Goal: Task Accomplishment & Management: Manage account settings

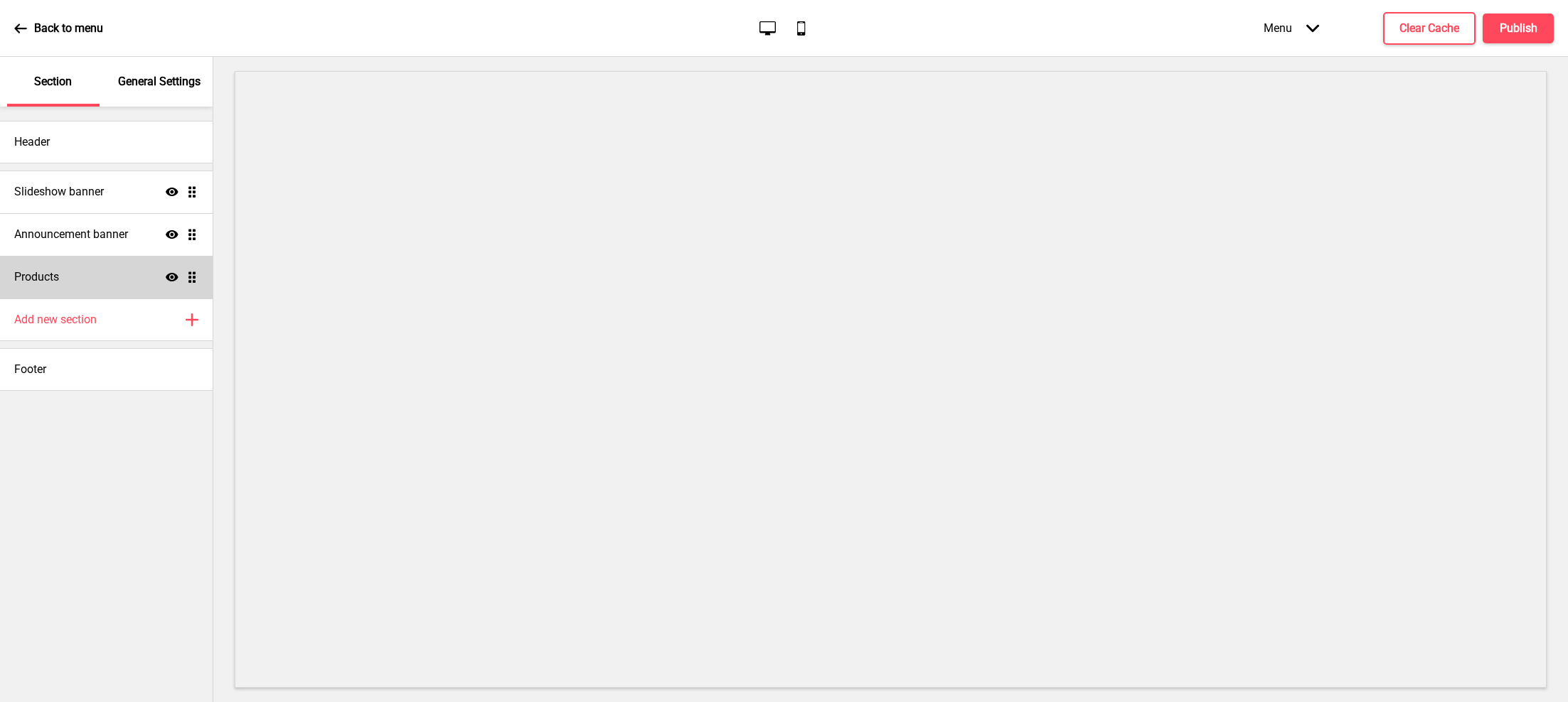
click at [127, 280] on div "Products Show Drag" at bounding box center [106, 277] width 212 height 43
select select "list"
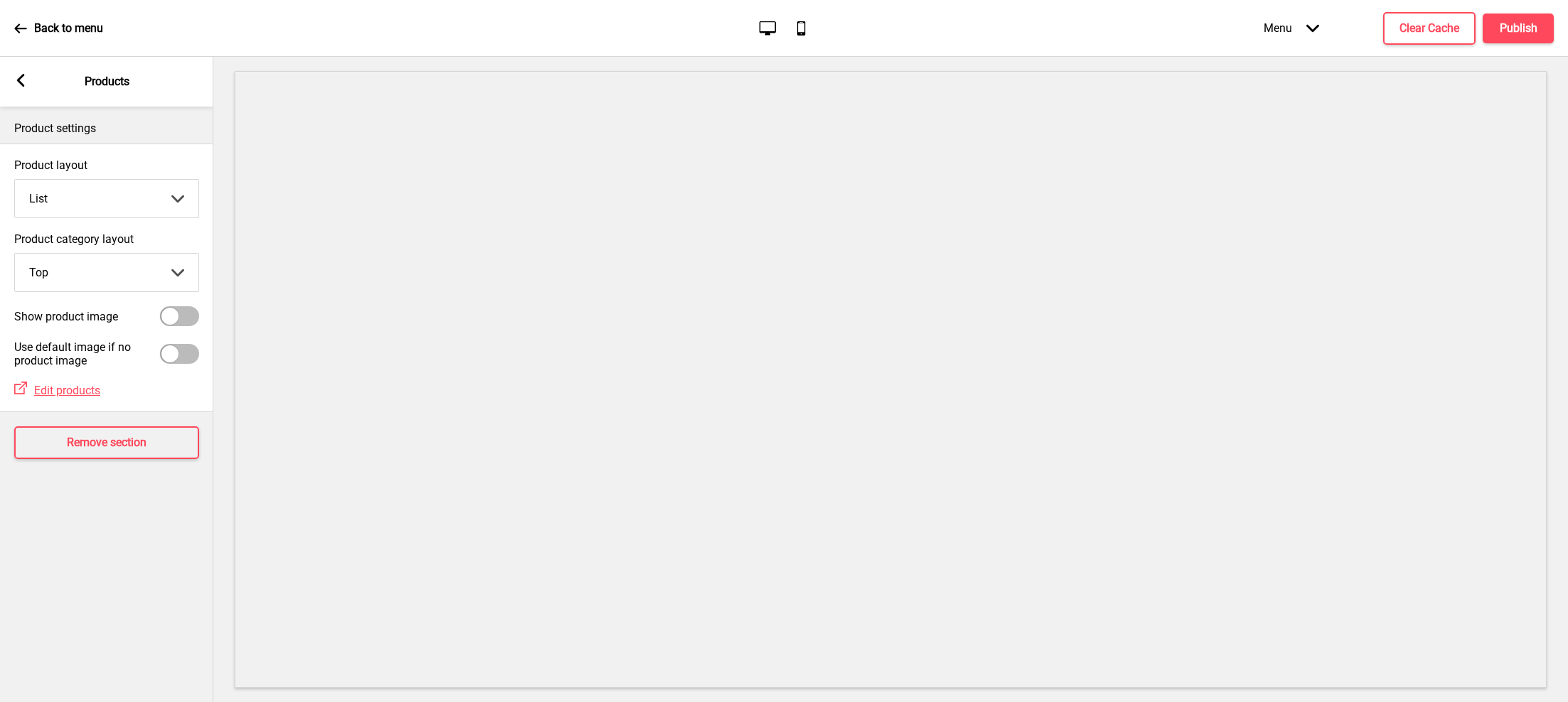
click at [181, 316] on div at bounding box center [179, 316] width 39 height 20
checkbox input "true"
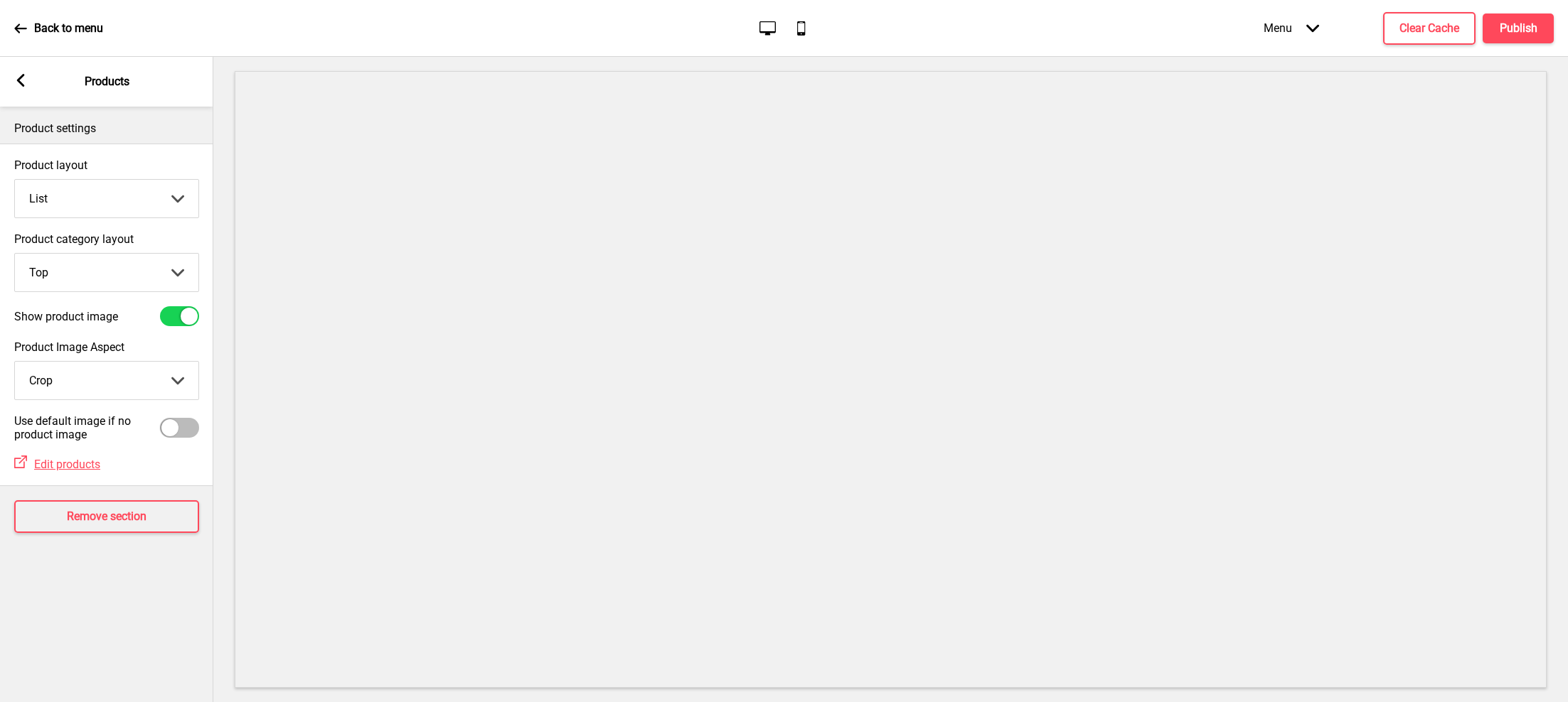
click at [191, 432] on div at bounding box center [179, 427] width 39 height 20
checkbox input "true"
click at [1500, 30] on h4 "Publish" at bounding box center [1519, 28] width 38 height 16
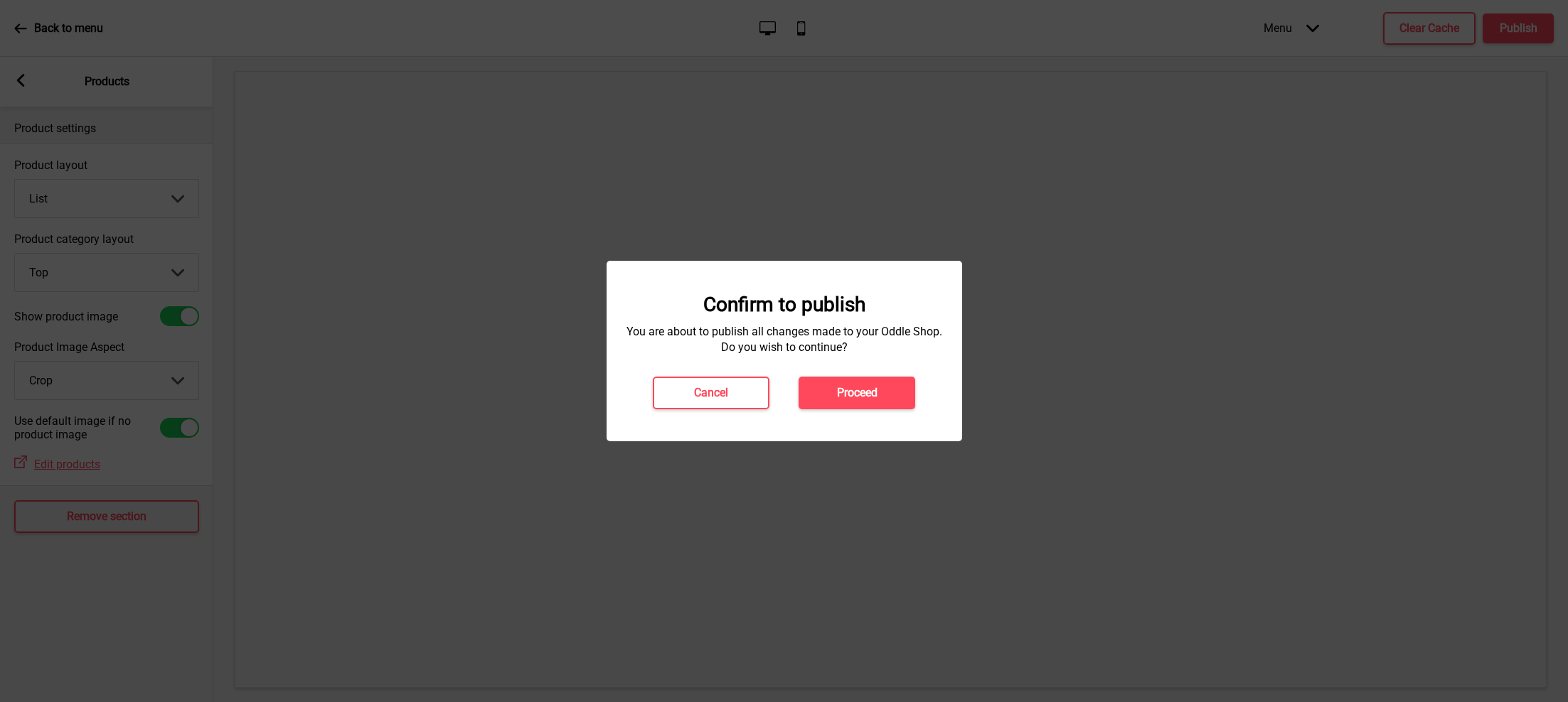
click at [845, 410] on div "Confirm to publish You are about to publish all changes made to your Oddle Shop…" at bounding box center [784, 351] width 356 height 180
click at [870, 379] on button "Proceed" at bounding box center [856, 393] width 116 height 32
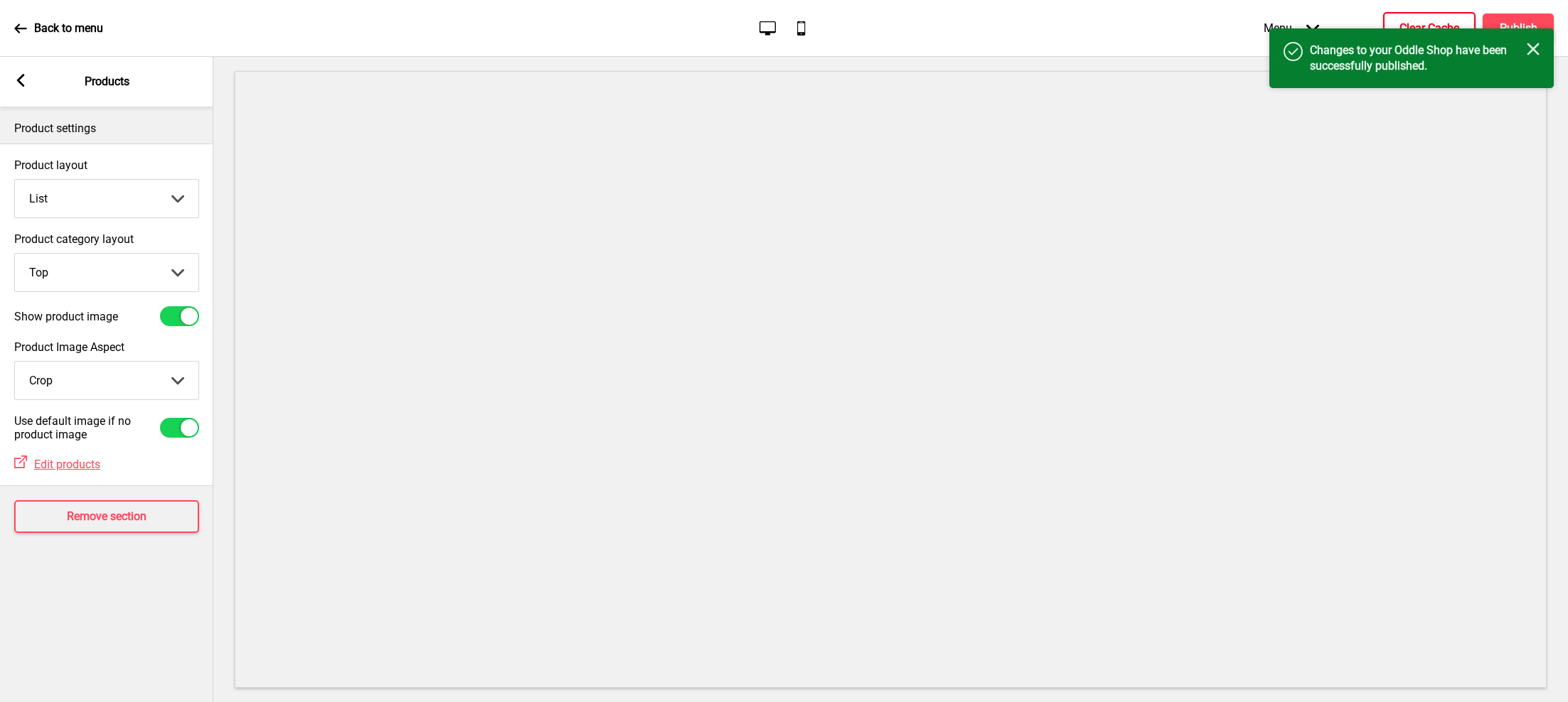
click at [1428, 17] on button "Clear Cache" at bounding box center [1429, 28] width 93 height 32
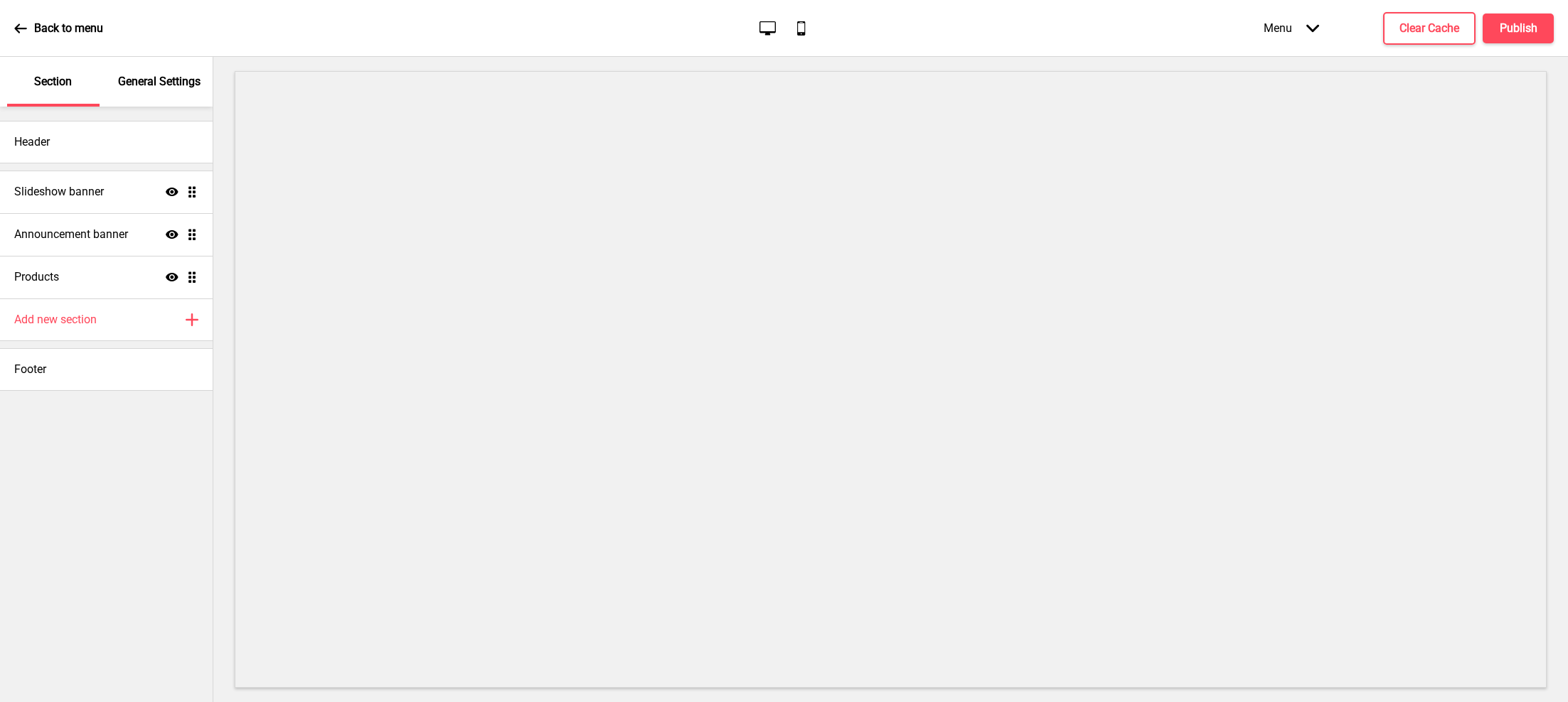
click at [150, 90] on div "General Settings" at bounding box center [160, 82] width 93 height 50
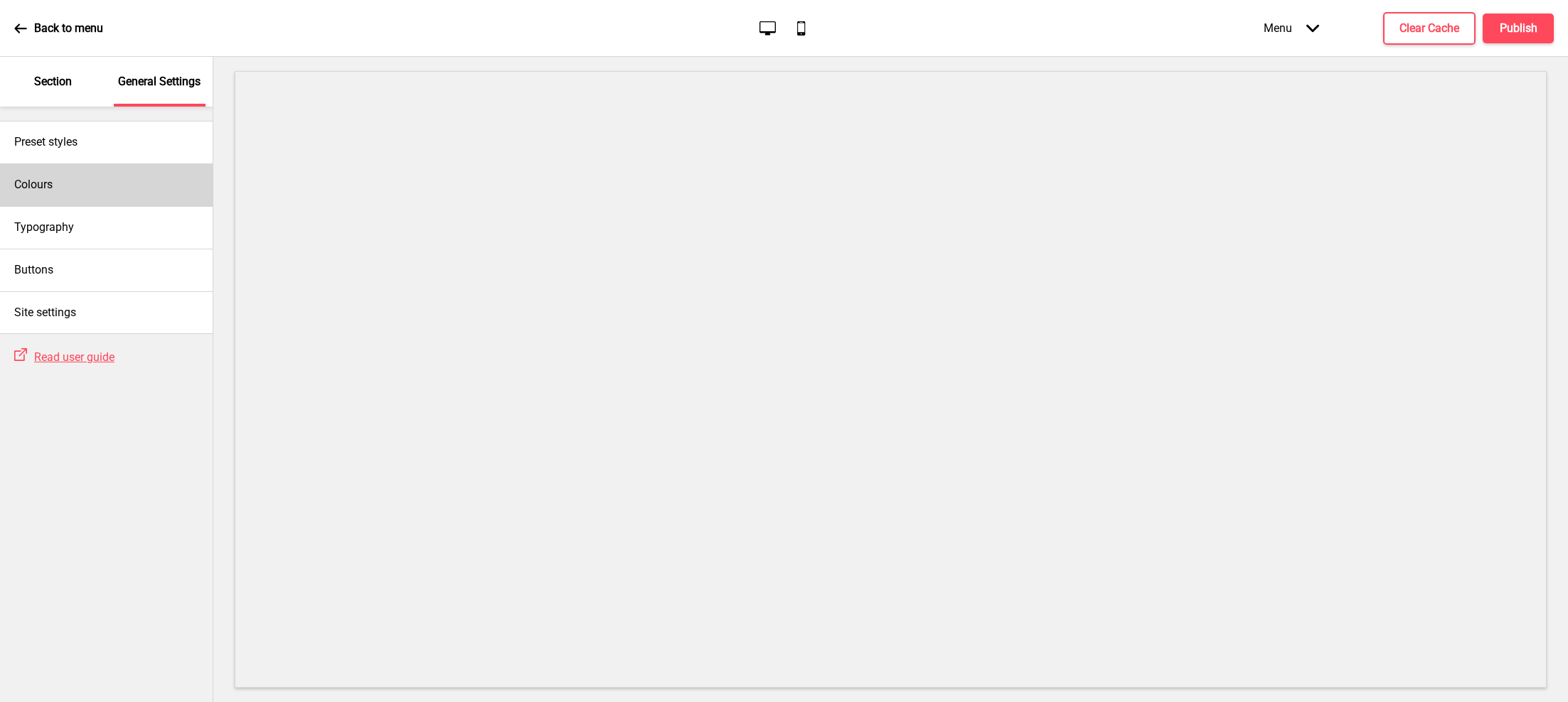
click at [82, 187] on div "Colours" at bounding box center [106, 185] width 212 height 43
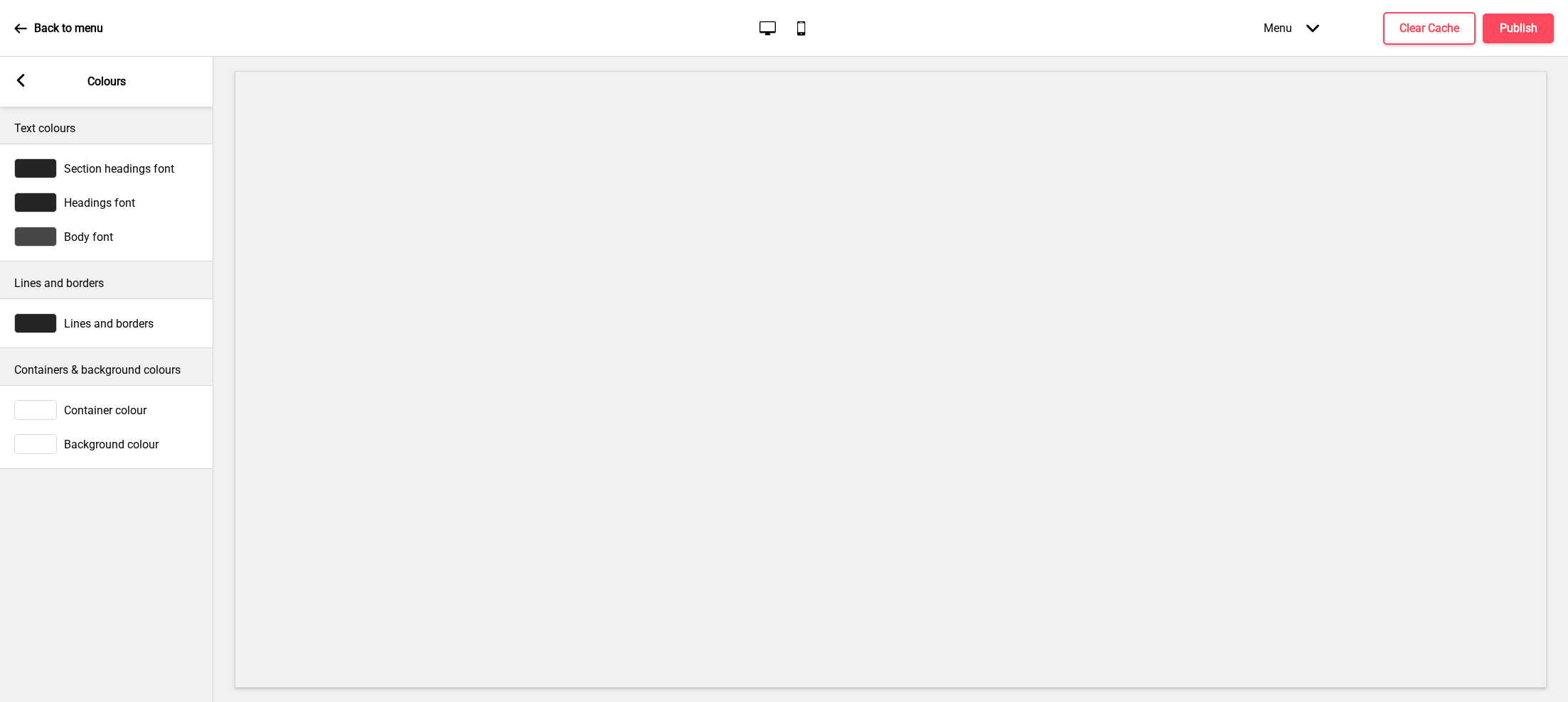
click at [25, 80] on rect at bounding box center [21, 80] width 13 height 13
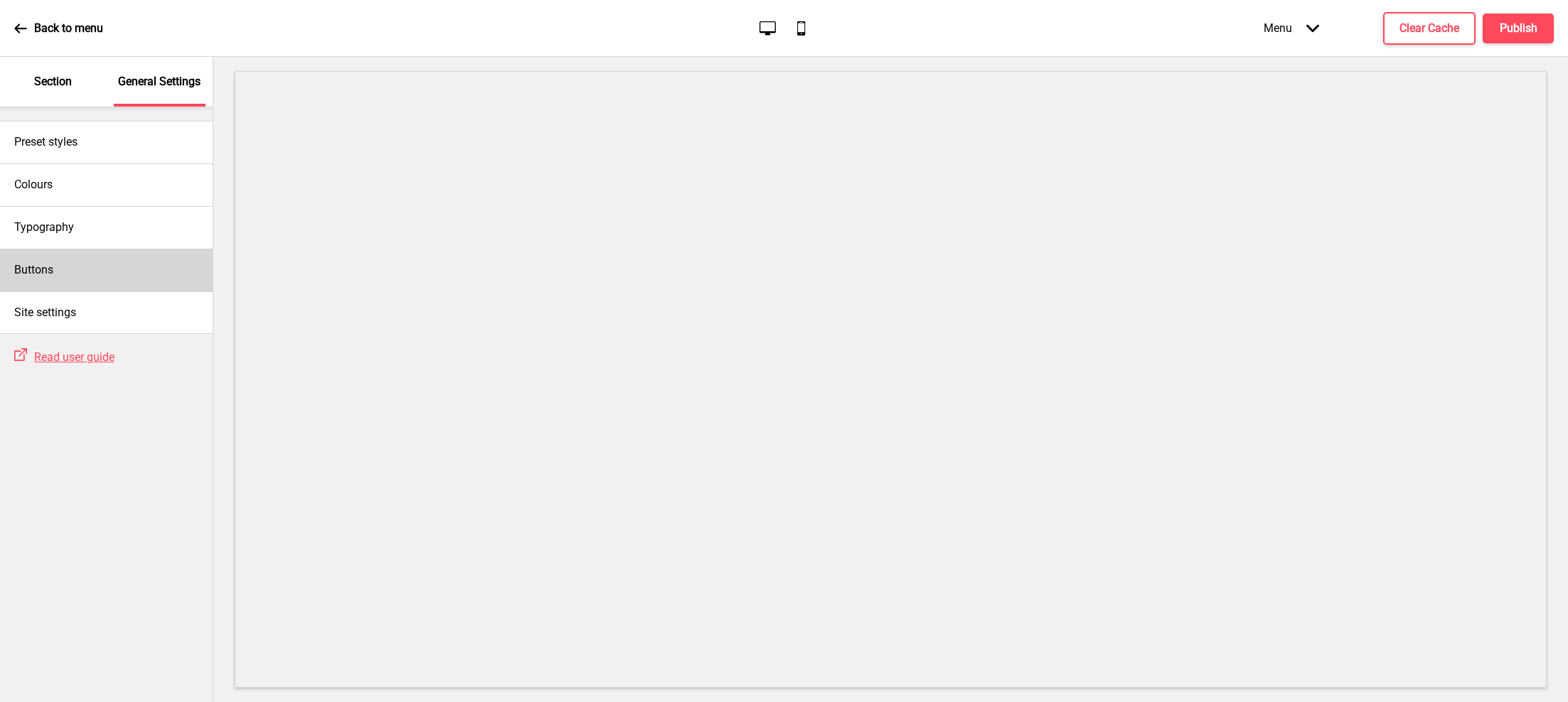
click at [83, 258] on div "Buttons" at bounding box center [106, 270] width 212 height 43
select select "square"
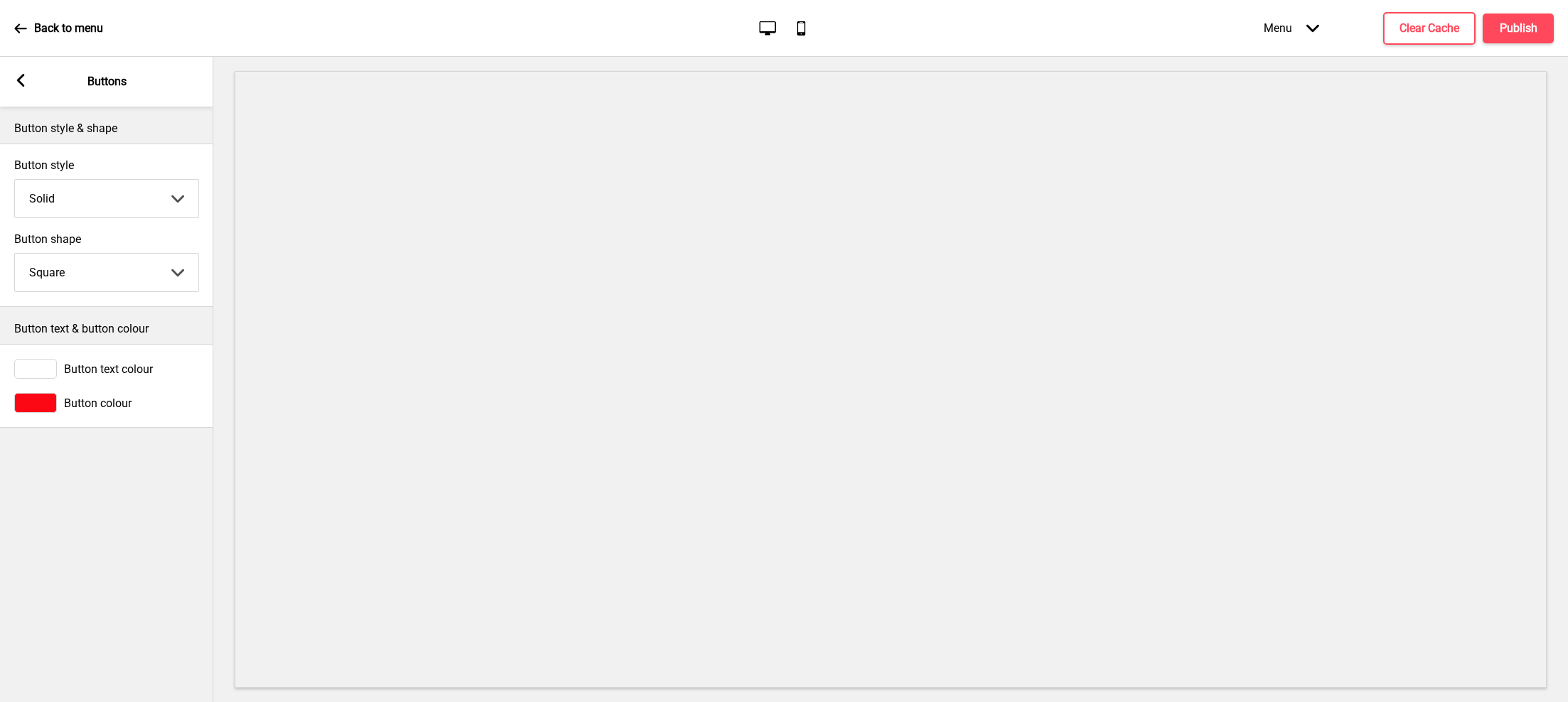
click at [26, 80] on rect at bounding box center [21, 80] width 13 height 13
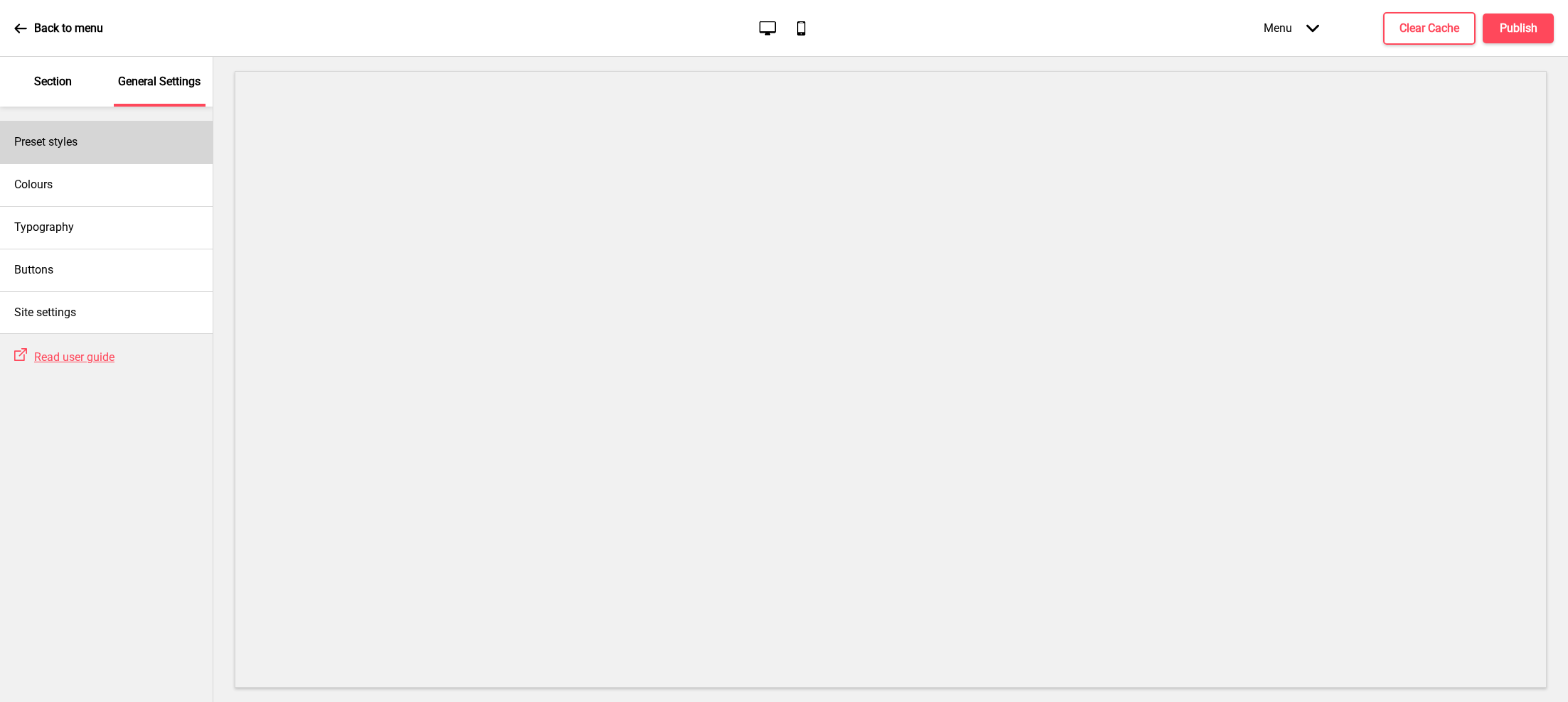
click at [119, 143] on div "Preset styles" at bounding box center [106, 142] width 212 height 43
select select "Custom"
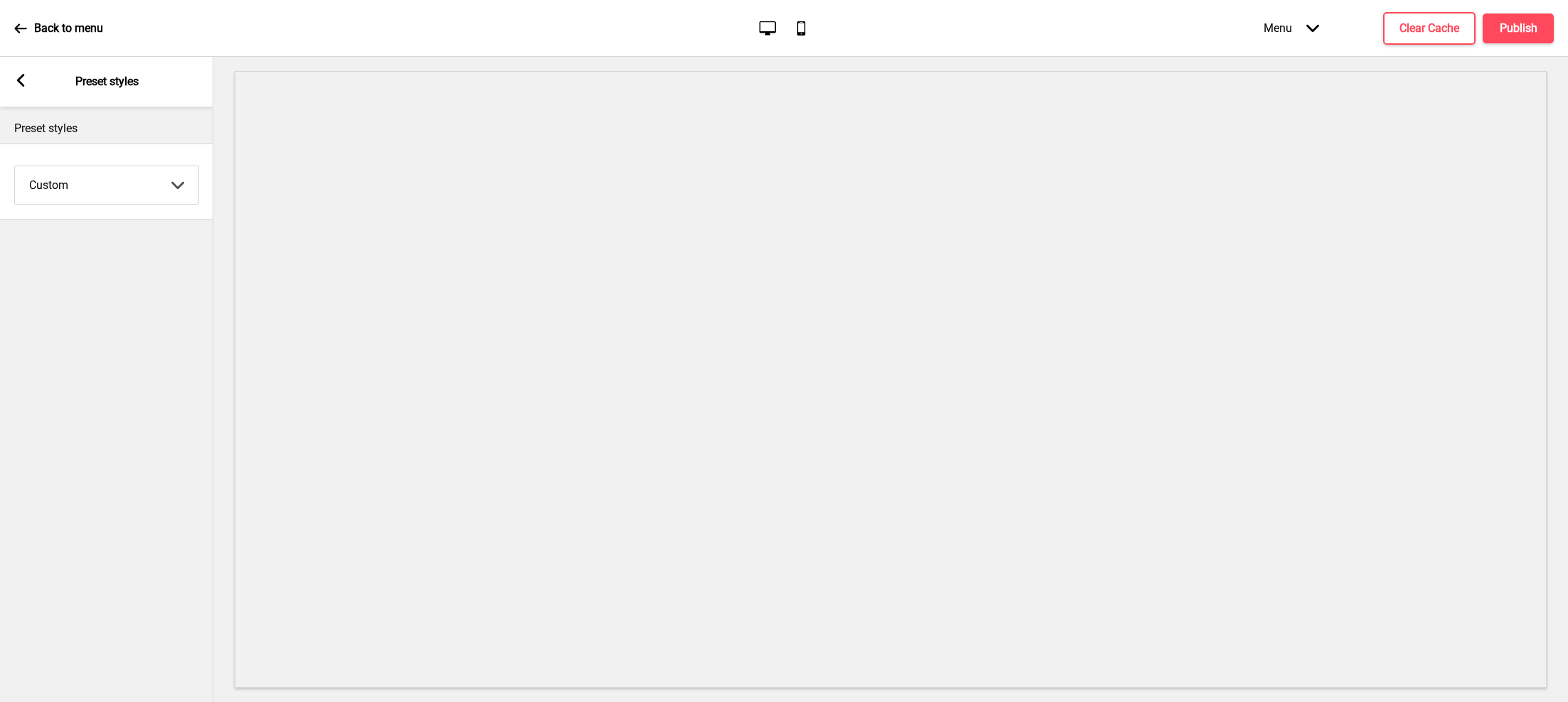
click at [18, 78] on icon at bounding box center [21, 80] width 8 height 13
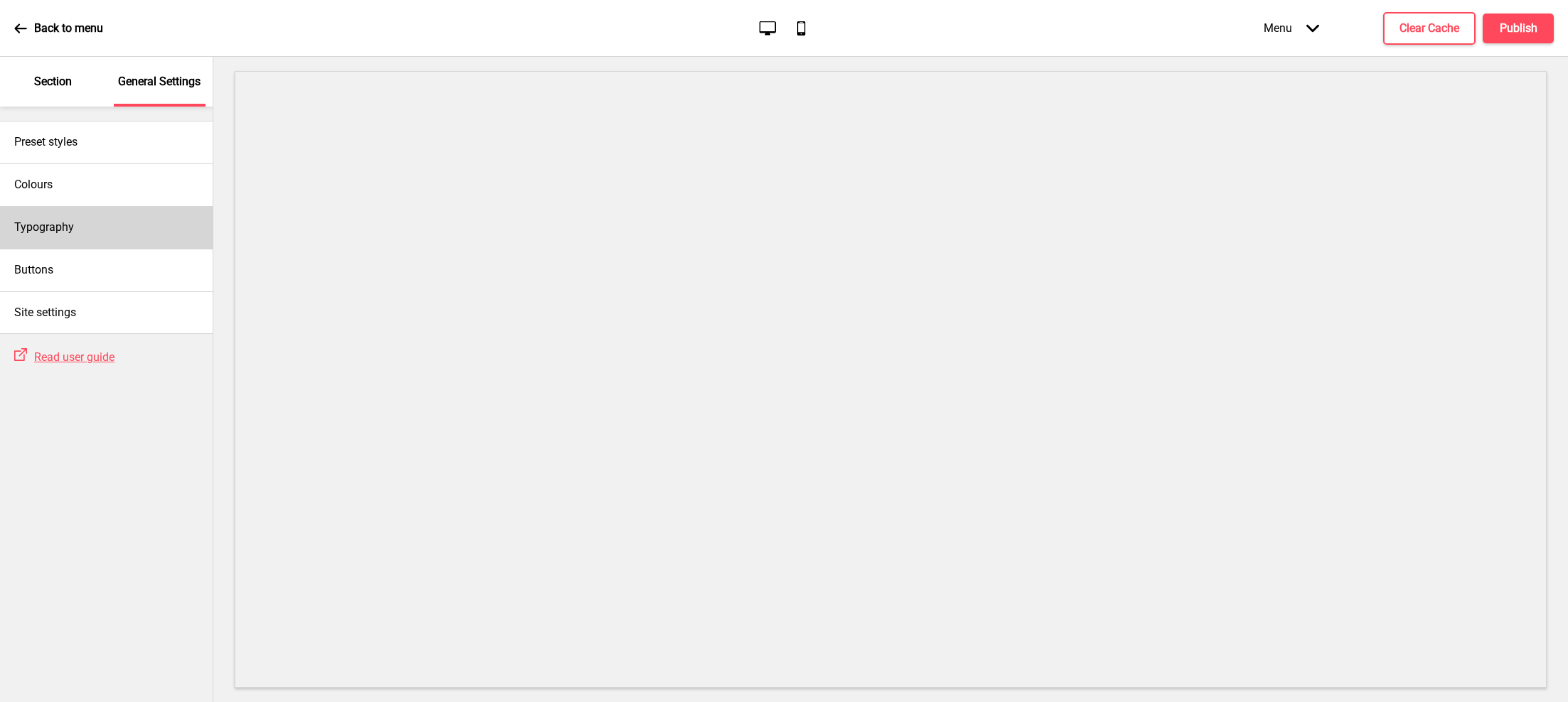
click at [97, 233] on div "Typography" at bounding box center [106, 227] width 212 height 43
select select "Nunito Sans"
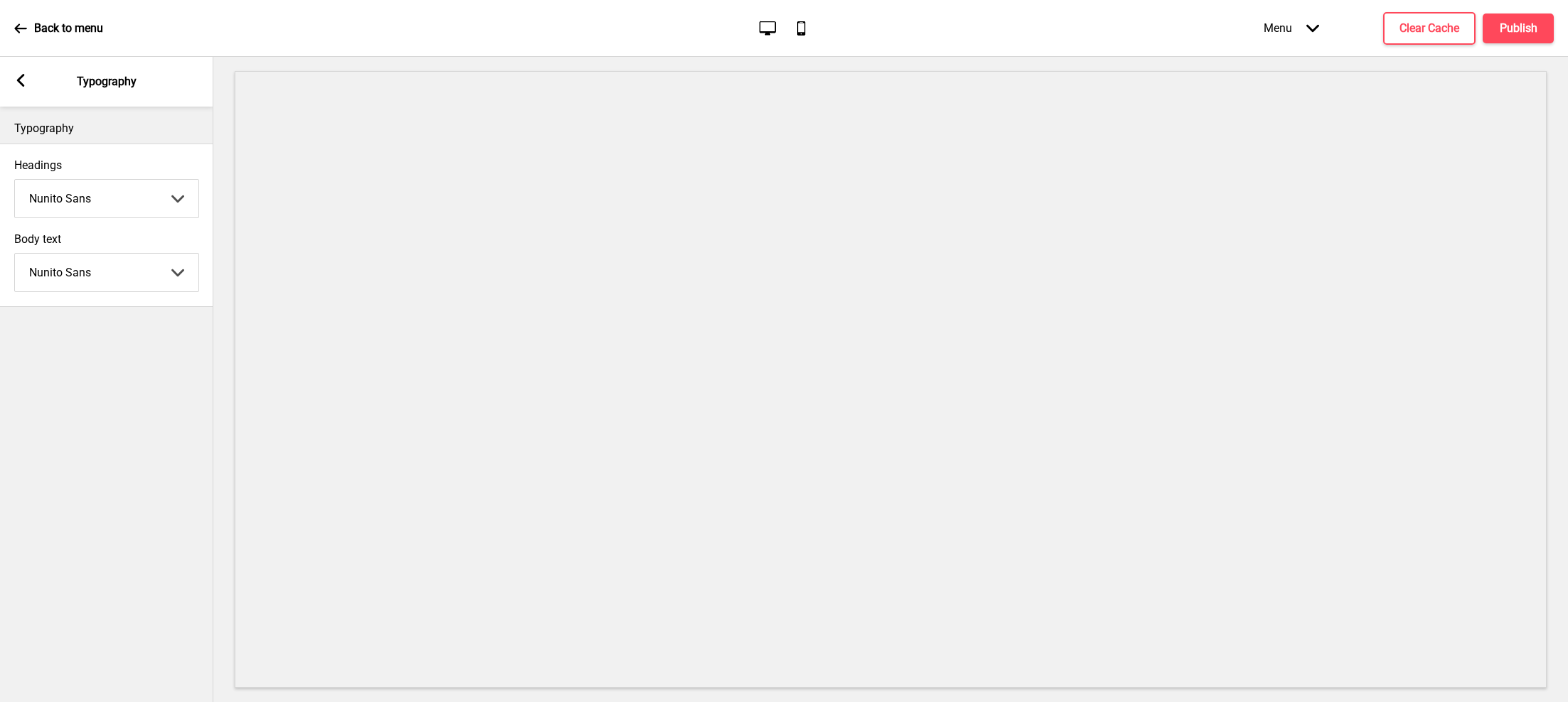
click at [129, 210] on select "Abhaya Libre Abril Fatface Adobe Garamond Pro Arimo Arsenal Arvo Berkshire Swas…" at bounding box center [107, 199] width 184 height 38
click at [17, 82] on rect at bounding box center [21, 80] width 13 height 13
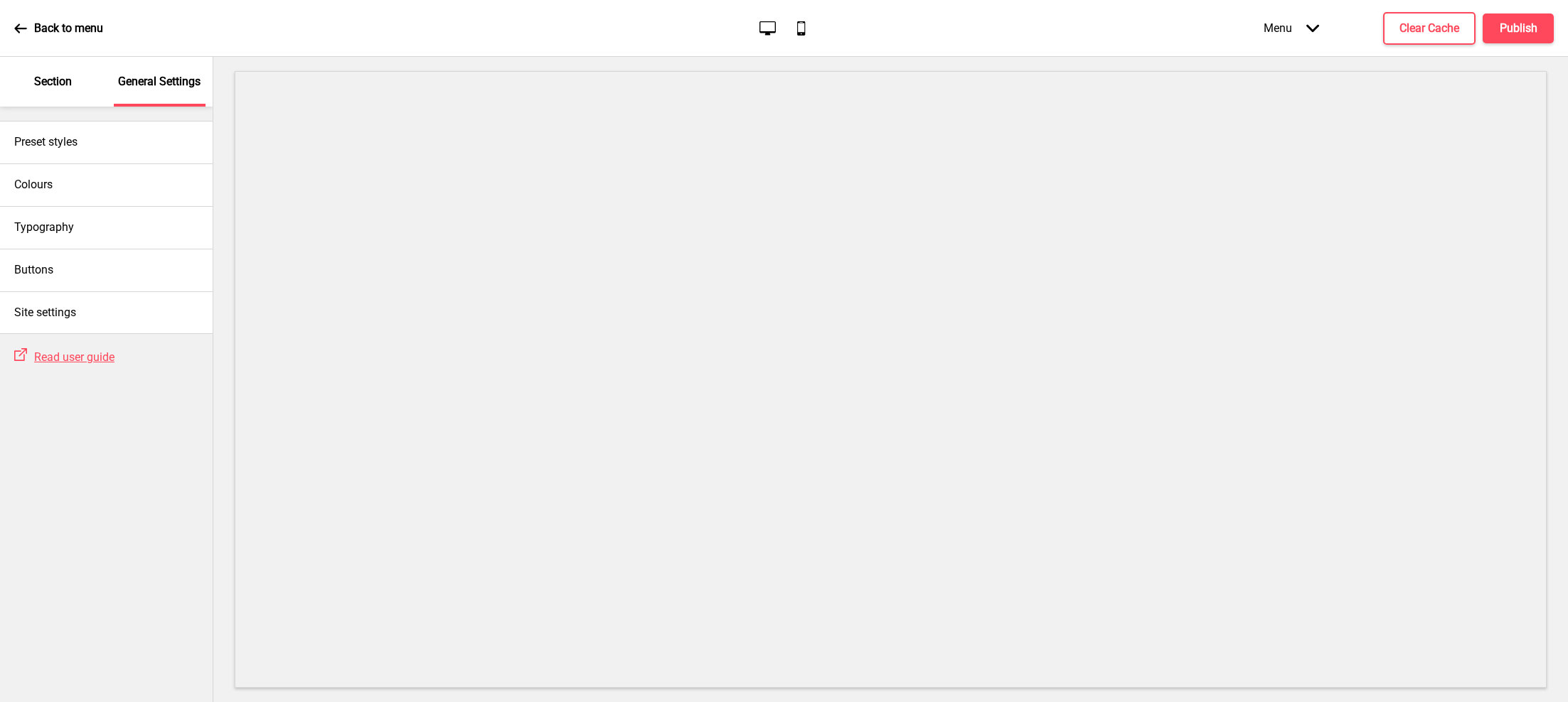
click at [63, 99] on div "Section" at bounding box center [53, 82] width 93 height 50
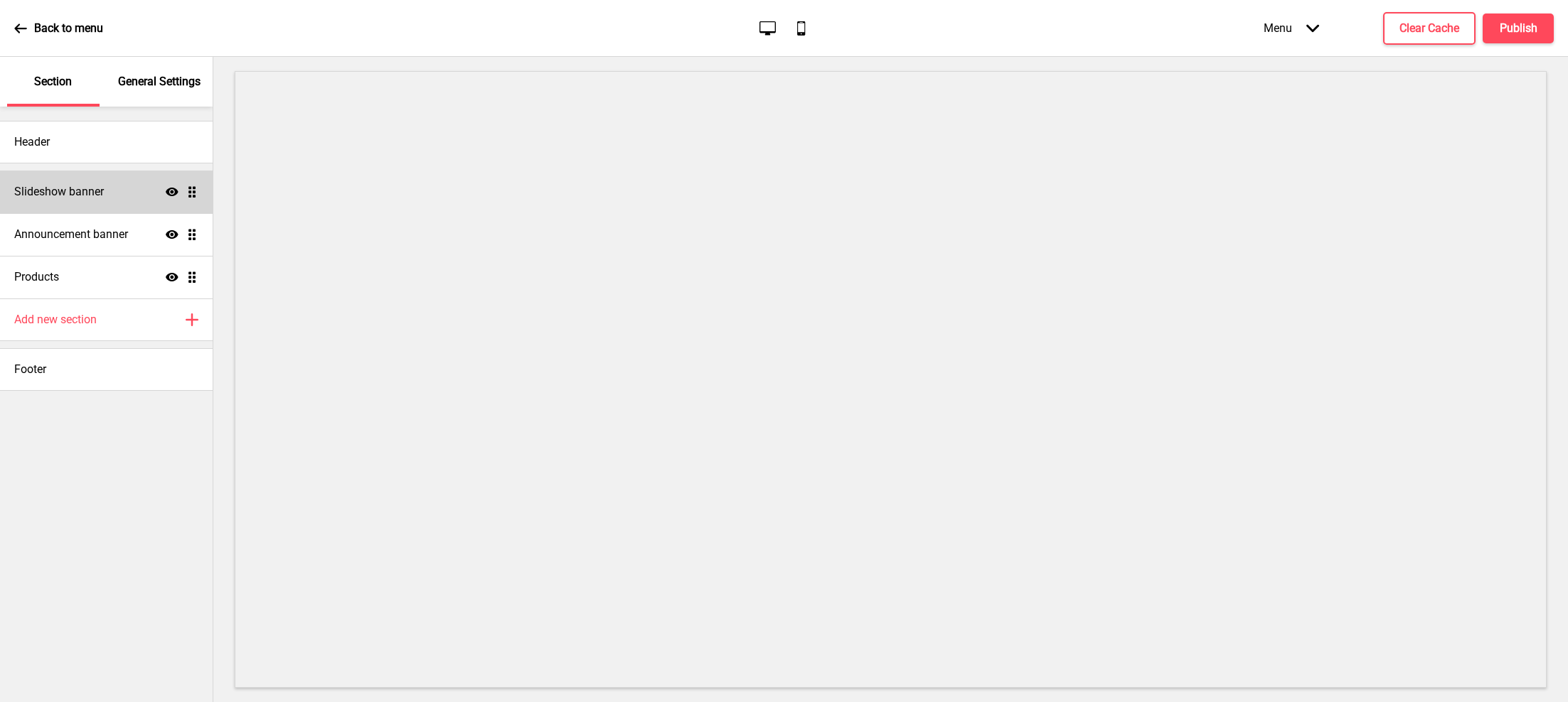
click at [71, 195] on h4 "Slideshow banner" at bounding box center [59, 192] width 89 height 16
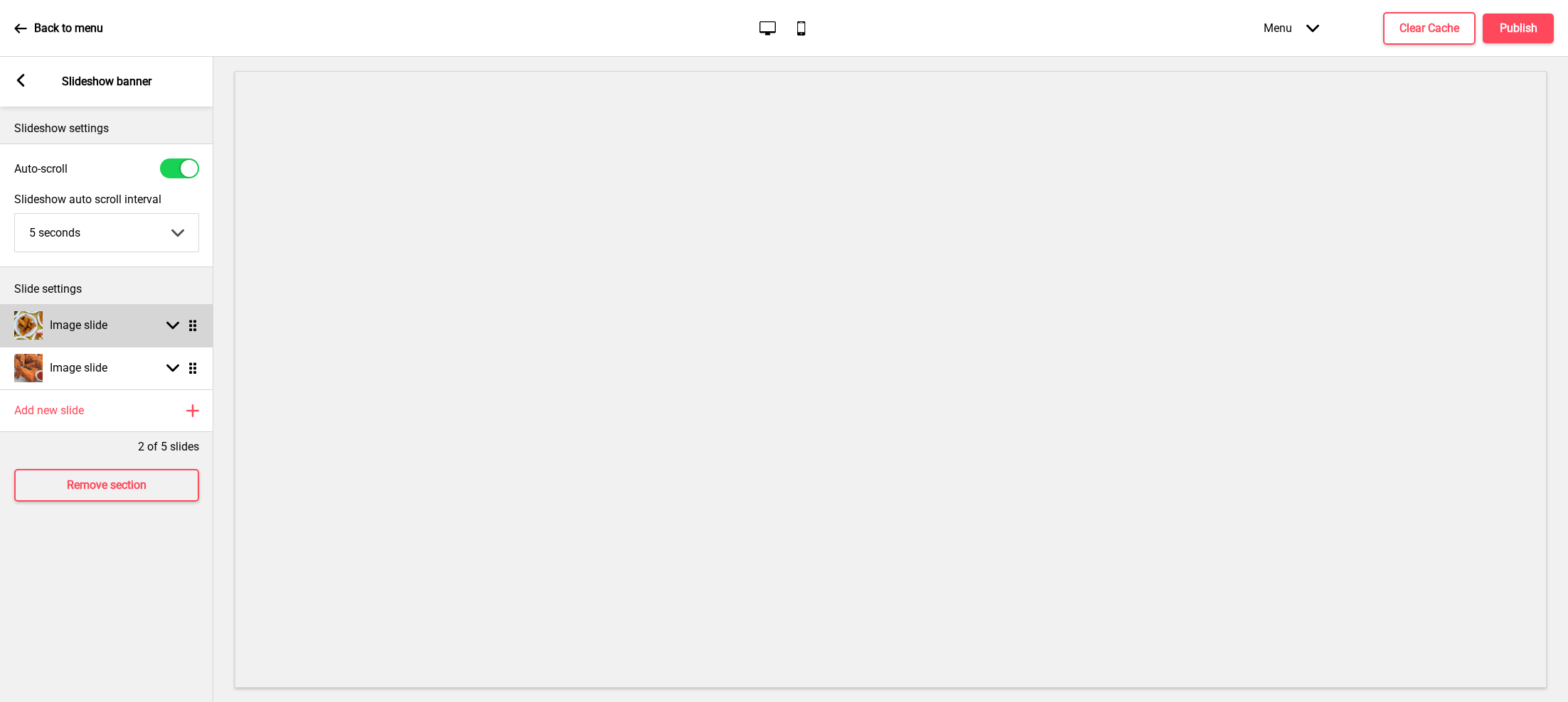
click at [169, 326] on rect at bounding box center [173, 325] width 13 height 13
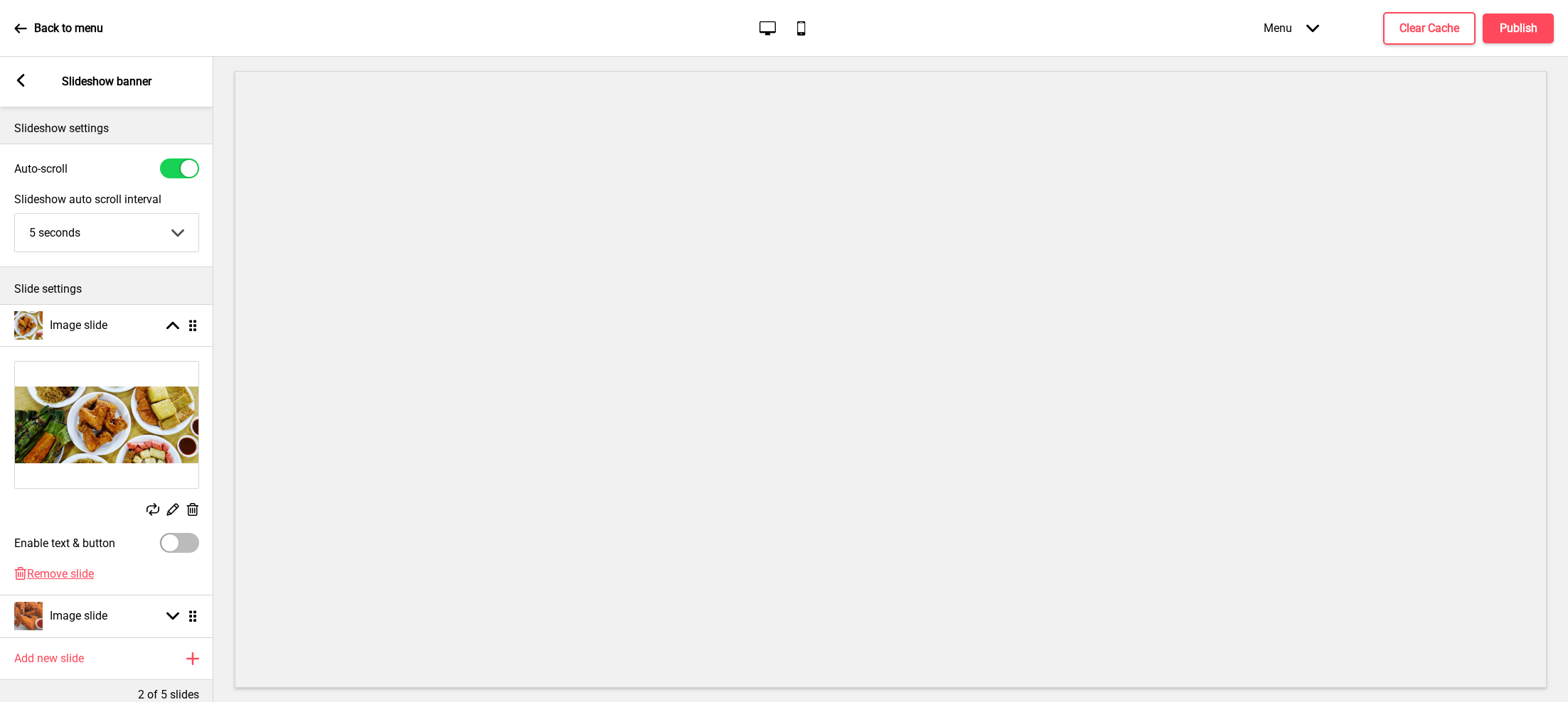
scroll to position [89, 0]
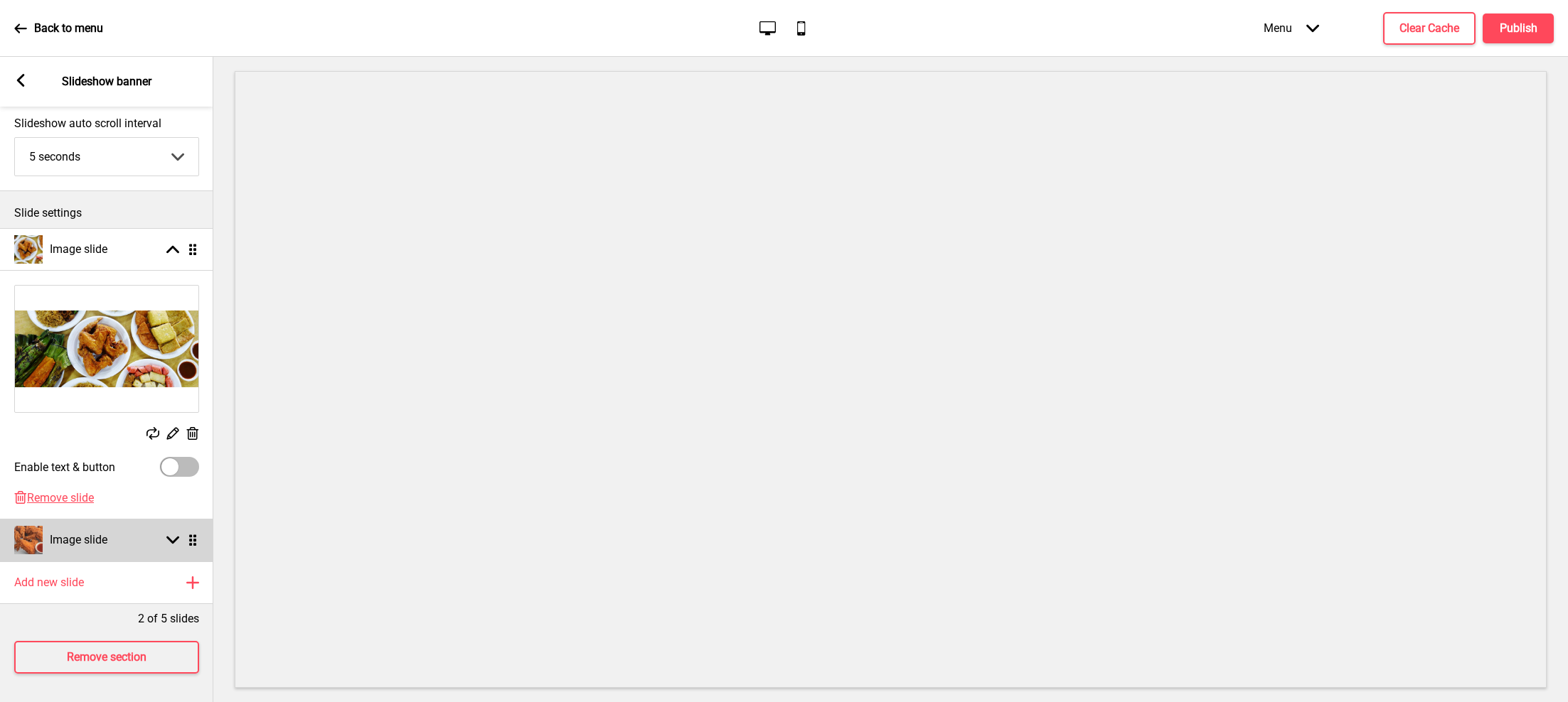
click at [166, 533] on rect at bounding box center [173, 540] width 13 height 13
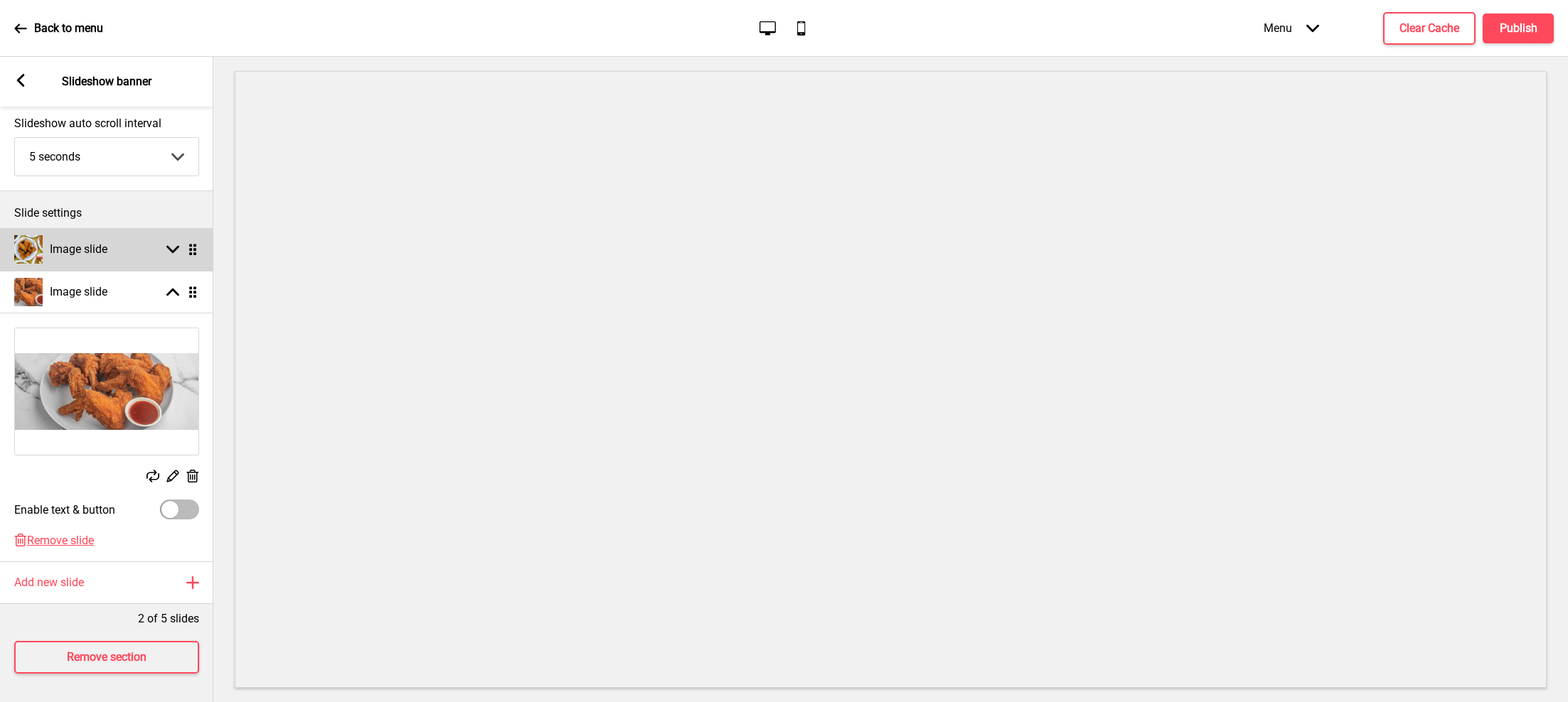
click at [127, 247] on div "Image slide Arrow down Drag" at bounding box center [106, 249] width 213 height 43
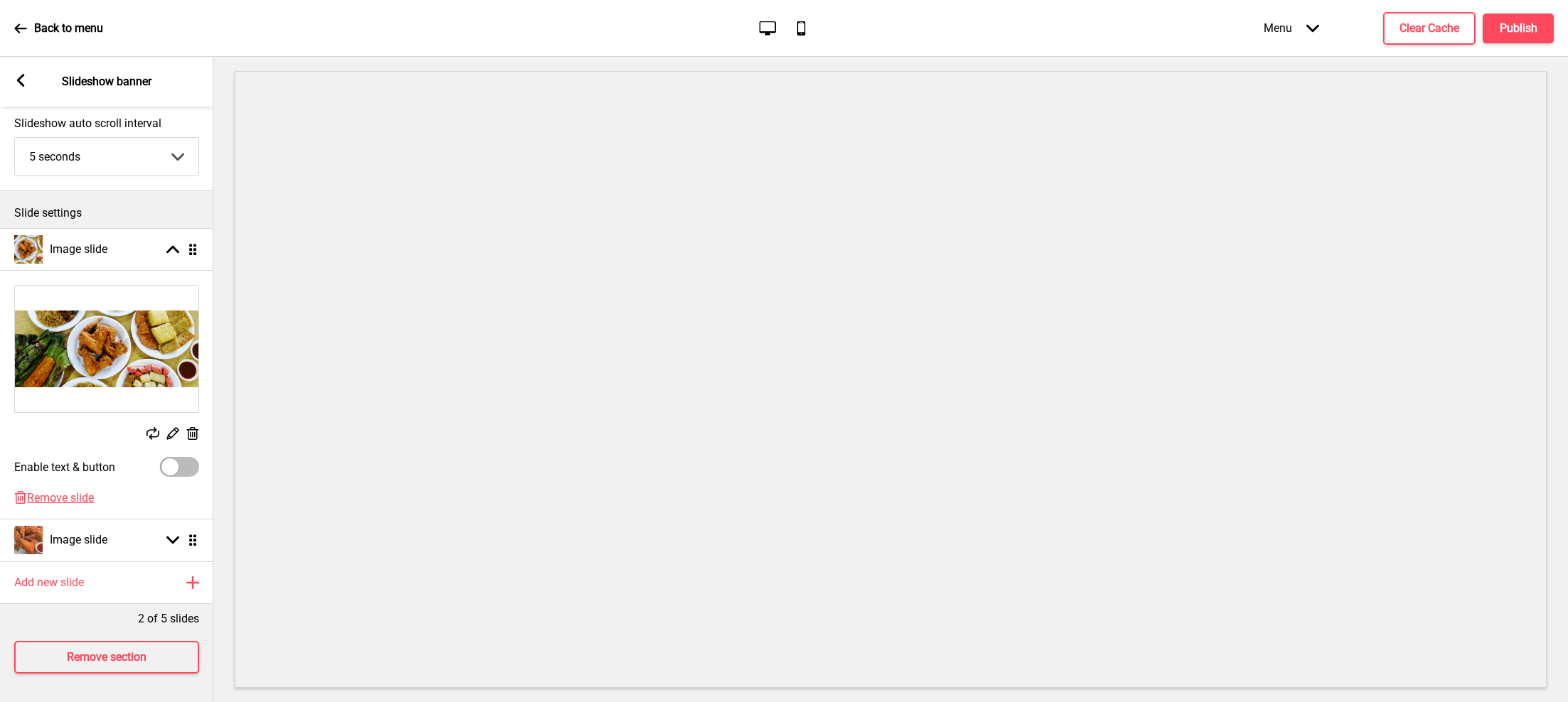
click at [20, 88] on div "Arrow left" at bounding box center [21, 82] width 13 height 16
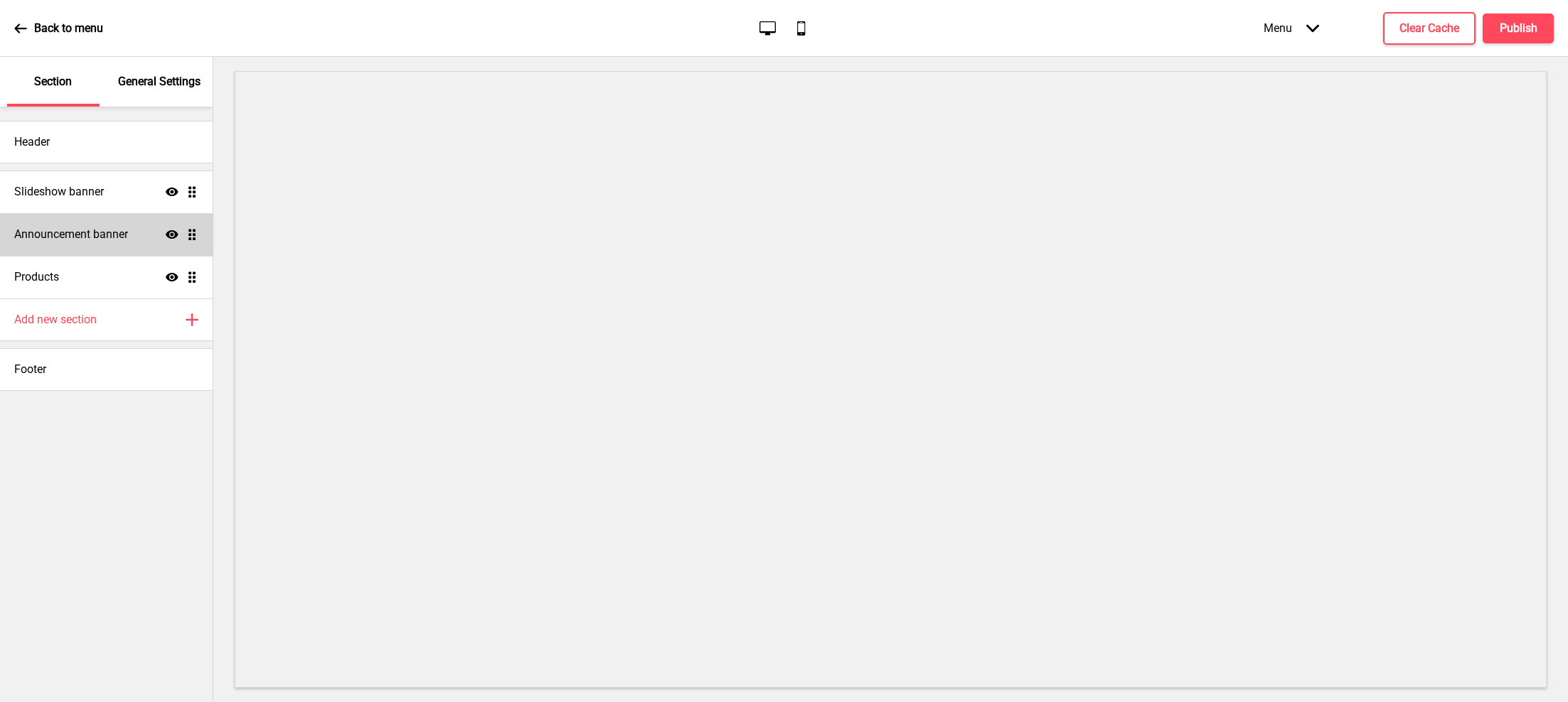
click at [59, 239] on h4 "Announcement banner" at bounding box center [71, 234] width 114 height 16
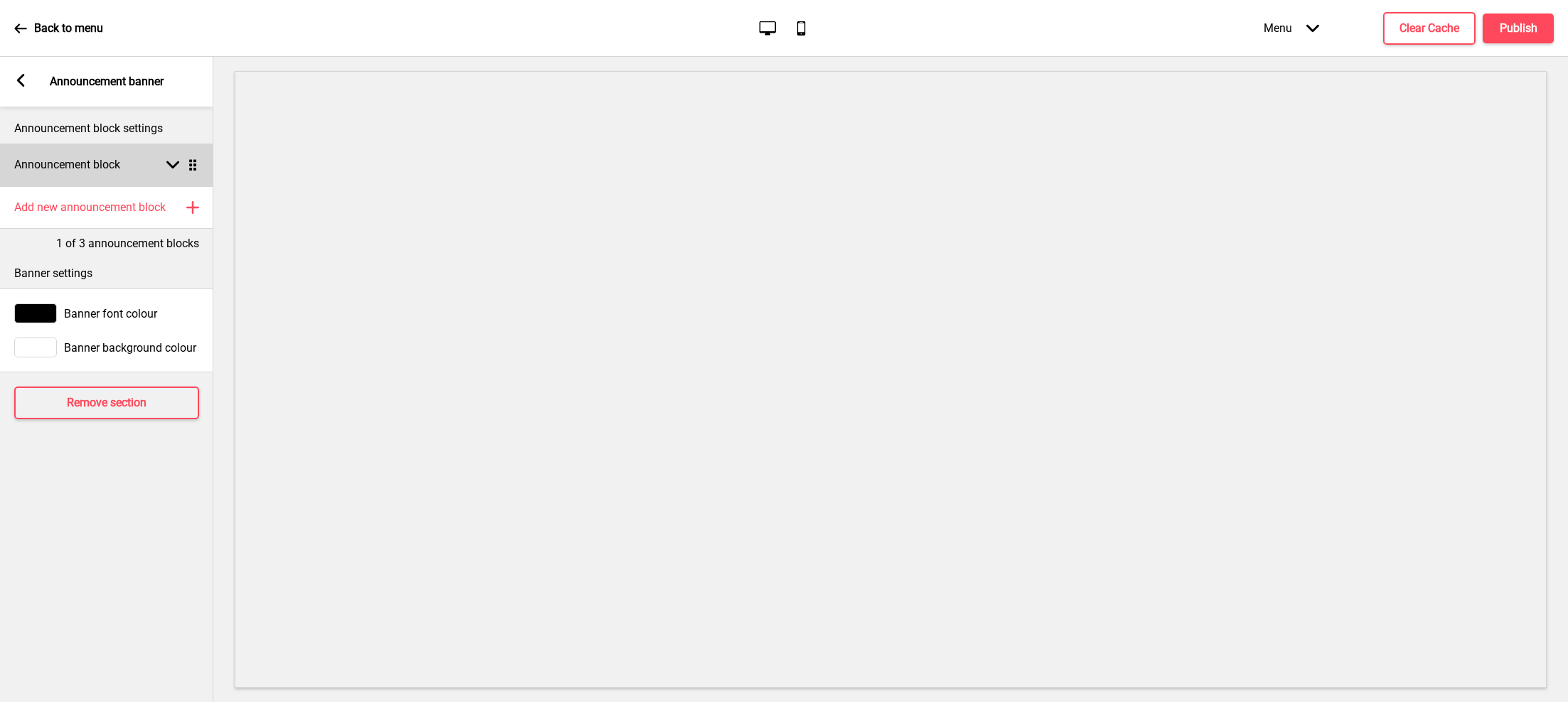
click at [148, 161] on div "Announcement block Arrow down Drag" at bounding box center [106, 165] width 213 height 43
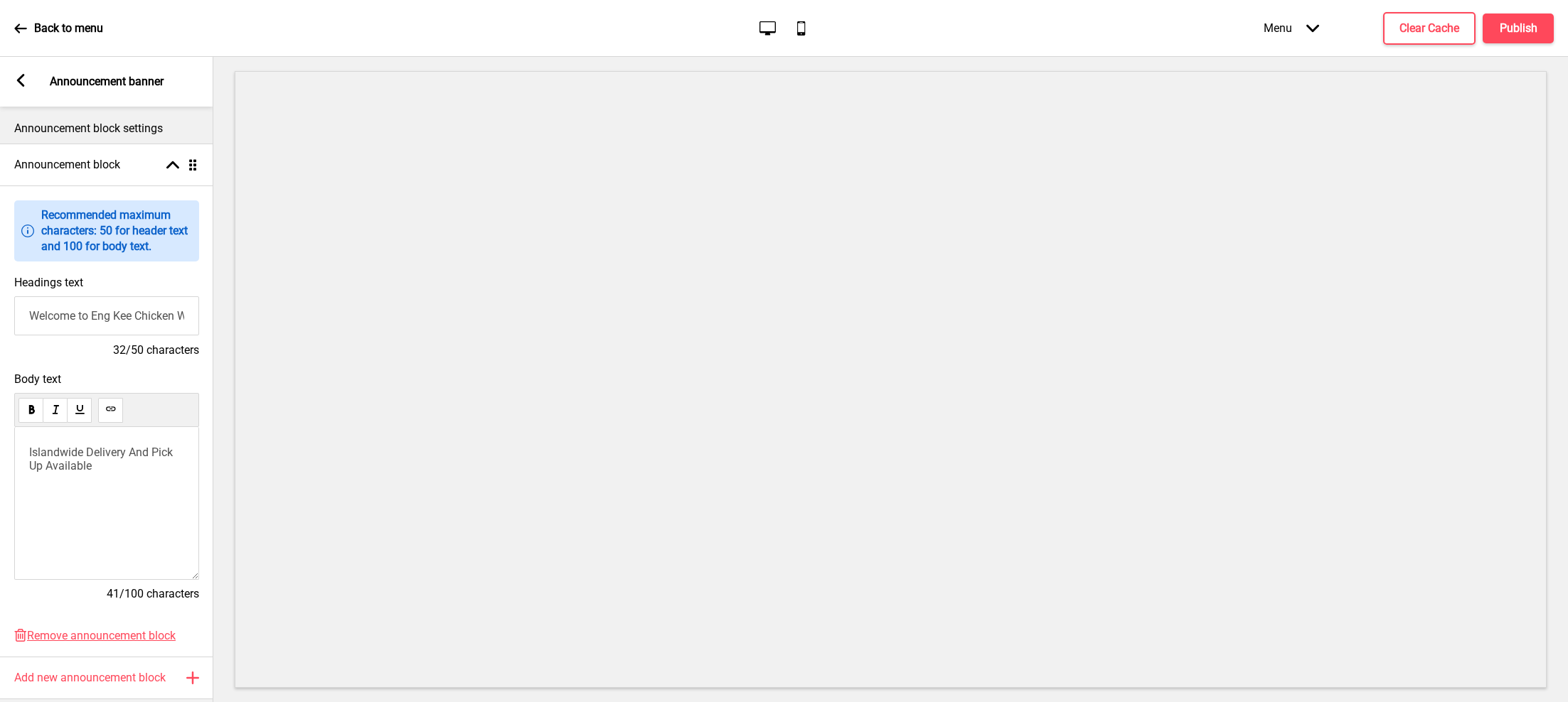
drag, startPoint x: 26, startPoint y: 454, endPoint x: 128, endPoint y: 464, distance: 102.5
click at [128, 463] on div "Islandwide Delivery And Pick Up Available" at bounding box center [106, 503] width 185 height 153
drag, startPoint x: 128, startPoint y: 464, endPoint x: 16, endPoint y: 452, distance: 112.6
click at [16, 452] on div "Islandwide Delivery And Pick Up Available" at bounding box center [106, 503] width 185 height 153
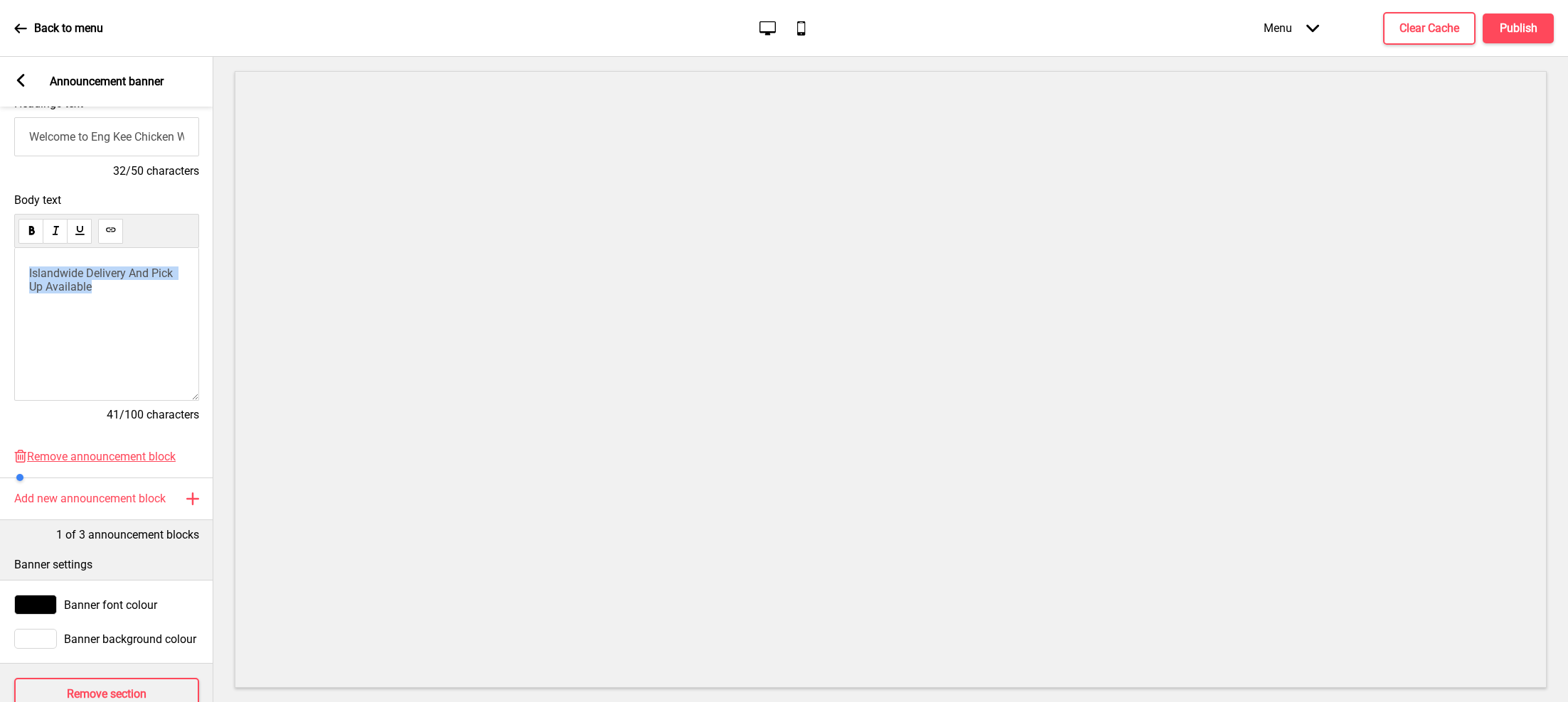
scroll to position [230, 0]
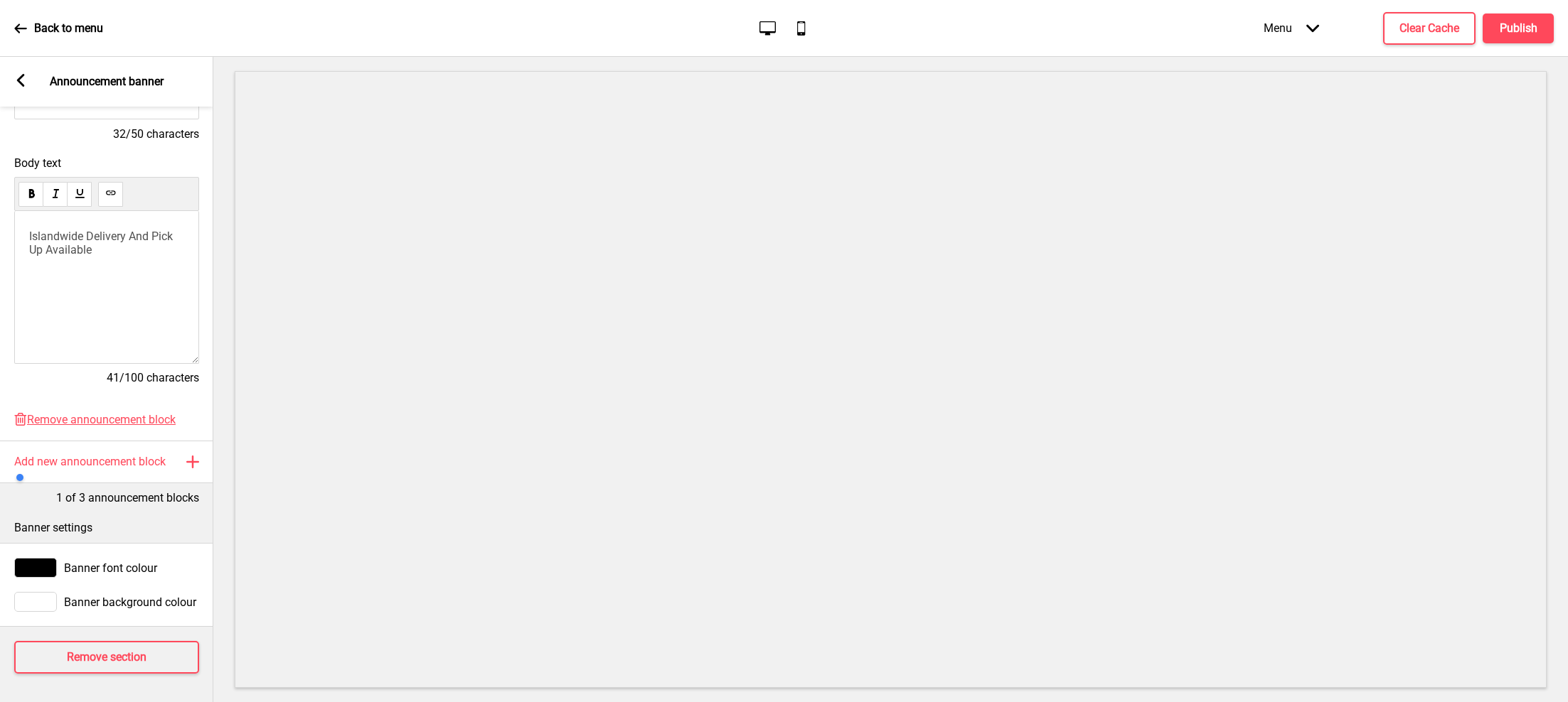
click at [25, 85] on rect at bounding box center [21, 80] width 13 height 13
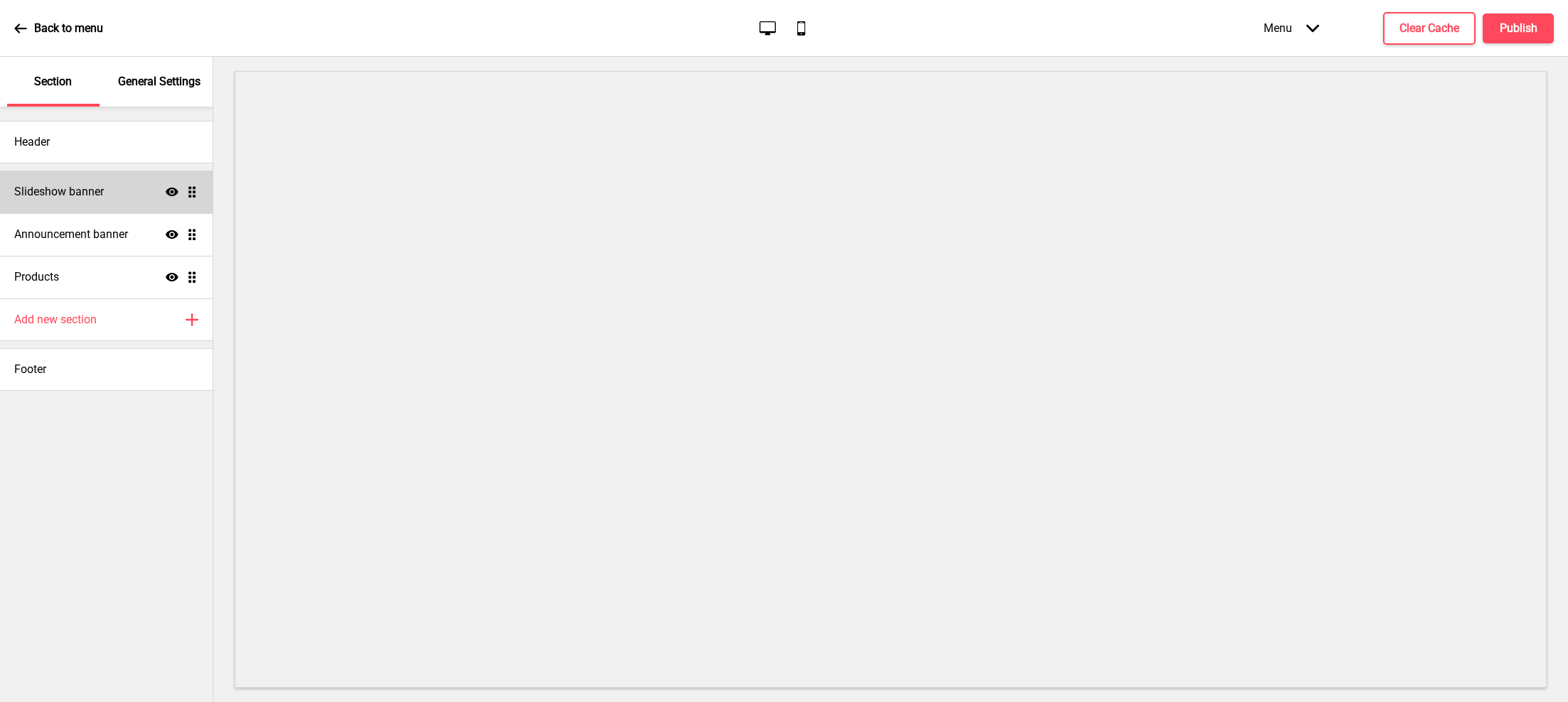
click at [128, 192] on div "Slideshow banner Show Drag" at bounding box center [106, 192] width 212 height 43
